Goal: Task Accomplishment & Management: Manage account settings

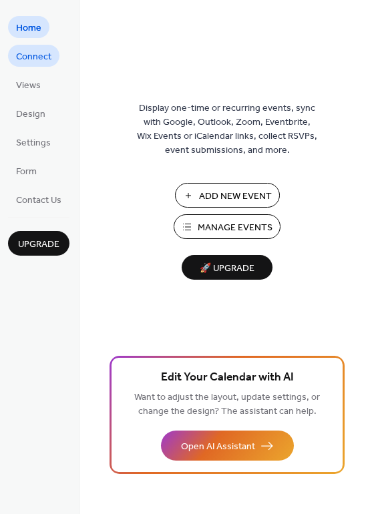
click at [31, 55] on span "Connect" at bounding box center [33, 57] width 35 height 14
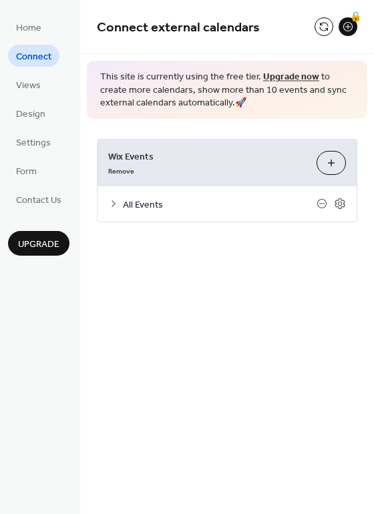
click at [112, 204] on icon at bounding box center [113, 203] width 11 height 11
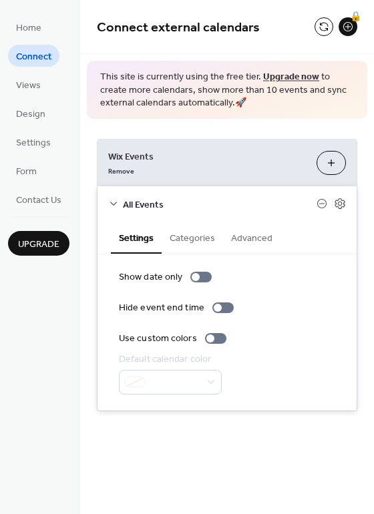
click at [167, 93] on span "This site is currently using the free tier. Upgrade now to create more calendar…" at bounding box center [227, 90] width 254 height 39
click at [327, 24] on button at bounding box center [323, 26] width 19 height 19
click at [31, 136] on span "Settings" at bounding box center [33, 143] width 35 height 14
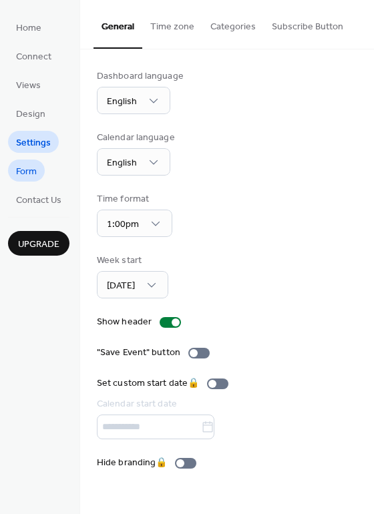
click at [28, 173] on span "Form" at bounding box center [26, 172] width 21 height 14
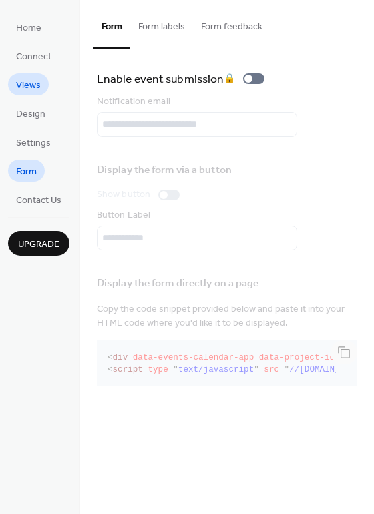
click at [33, 83] on span "Views" at bounding box center [28, 86] width 25 height 14
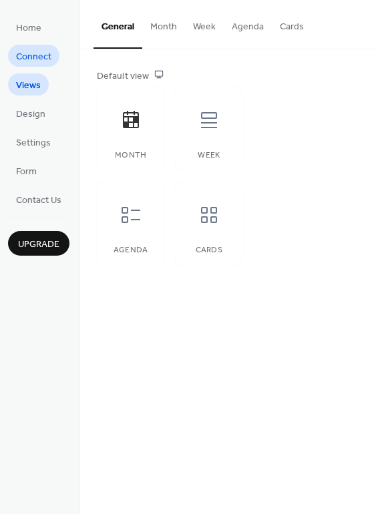
click at [38, 58] on span "Connect" at bounding box center [33, 57] width 35 height 14
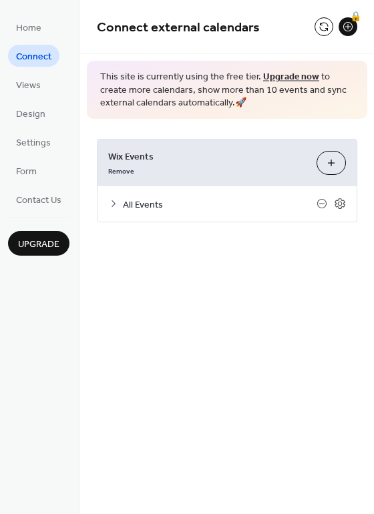
click at [333, 162] on button "Customize" at bounding box center [330, 163] width 29 height 24
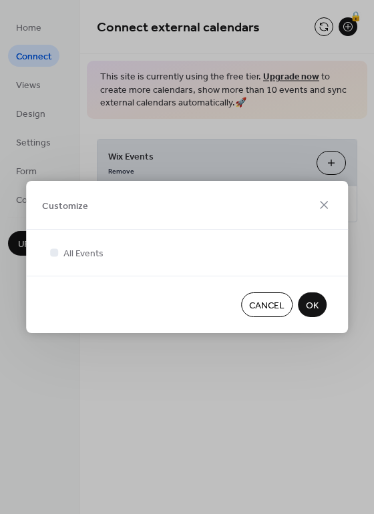
click at [308, 302] on span "OK" at bounding box center [312, 306] width 13 height 14
